Goal: Task Accomplishment & Management: Manage account settings

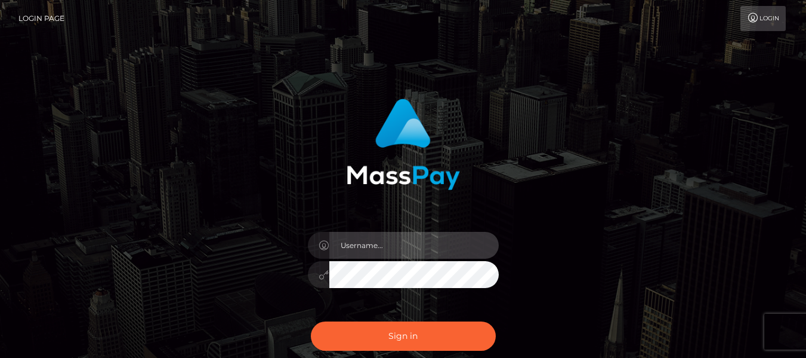
click at [408, 234] on input "text" at bounding box center [414, 245] width 170 height 27
checkbox input "true"
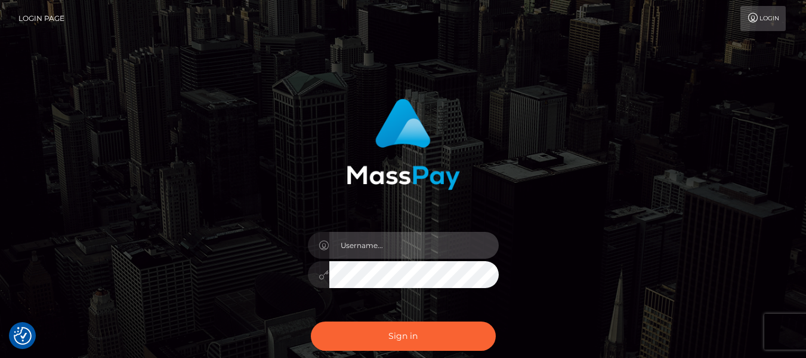
type input "lacey.throne"
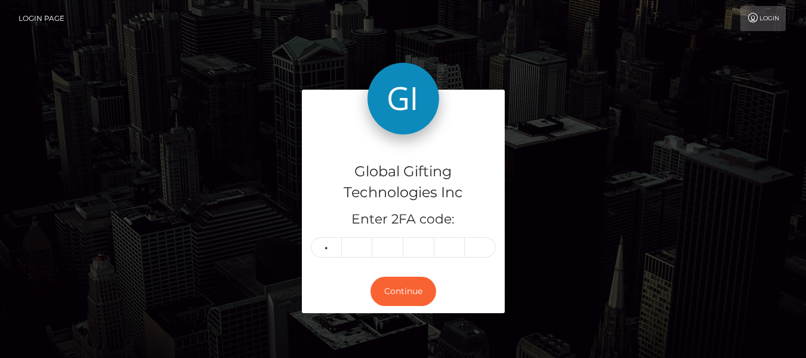
type input "8"
type input "1"
type input "7"
type input "2"
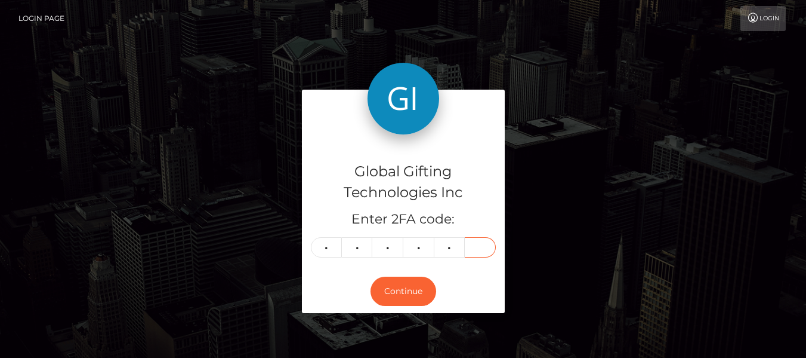
type input "0"
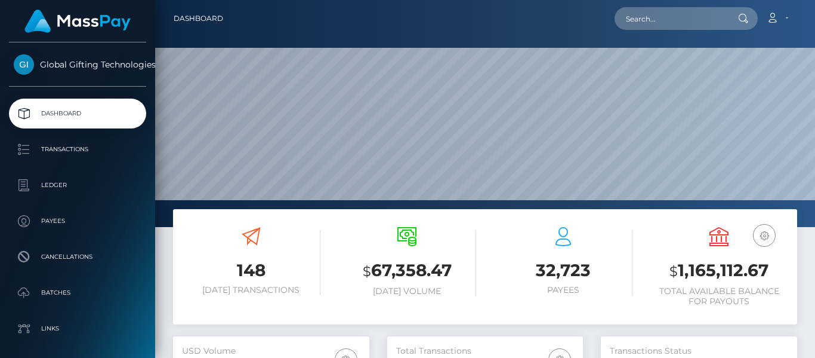
scroll to position [212, 196]
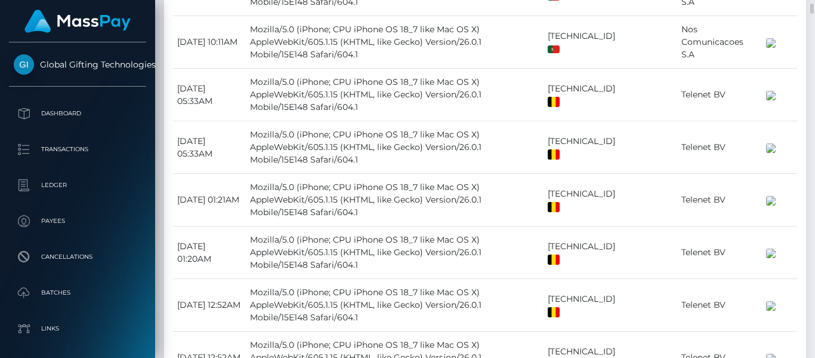
scroll to position [1533, 0]
